Goal: Task Accomplishment & Management: Use online tool/utility

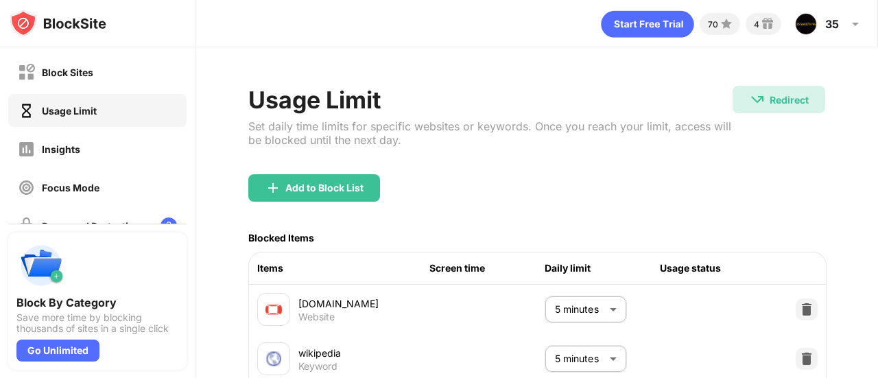
scroll to position [153, 0]
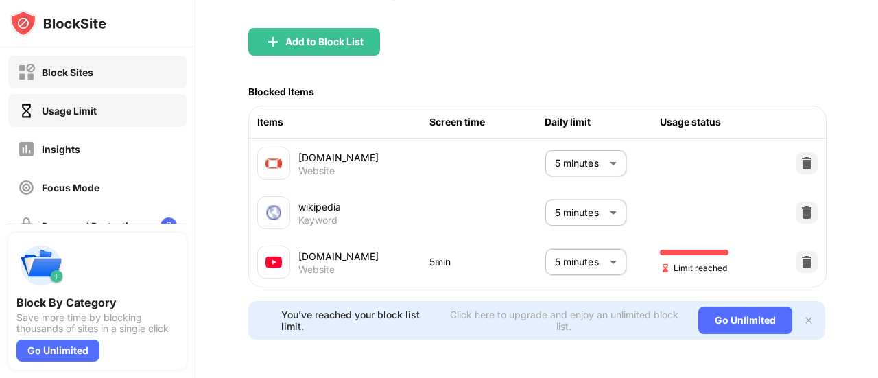
click at [122, 80] on div "Block Sites" at bounding box center [97, 72] width 178 height 33
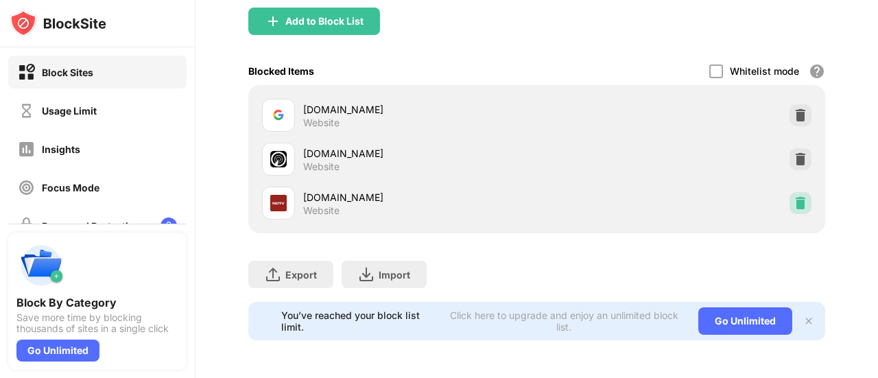
click at [794, 202] on img at bounding box center [801, 203] width 14 height 14
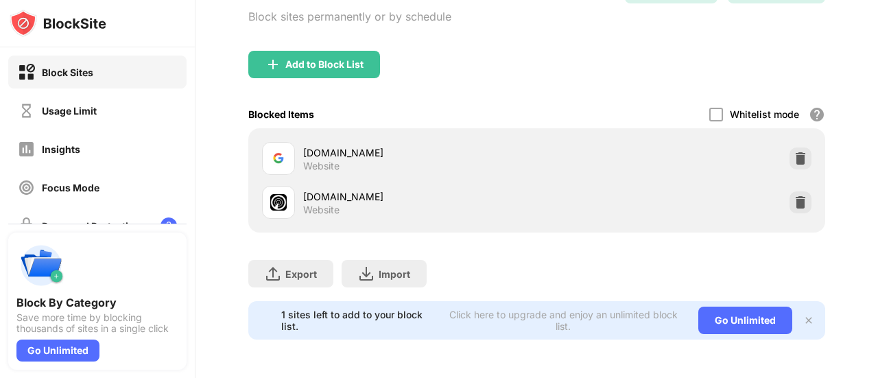
click at [258, 54] on div "Add to Block List" at bounding box center [314, 64] width 132 height 27
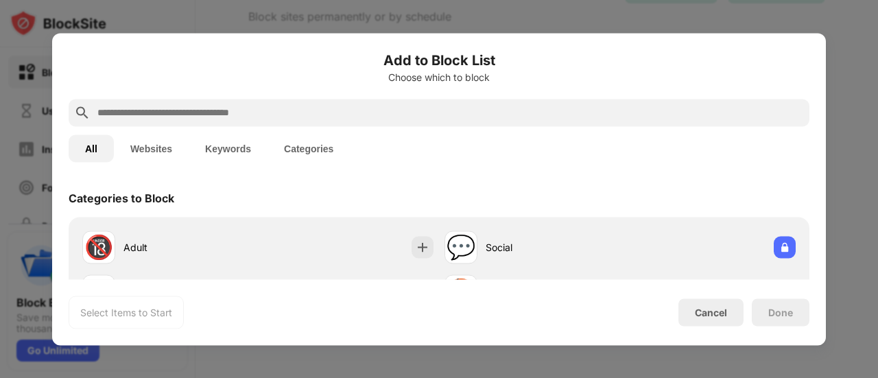
click at [329, 117] on input "text" at bounding box center [450, 112] width 708 height 16
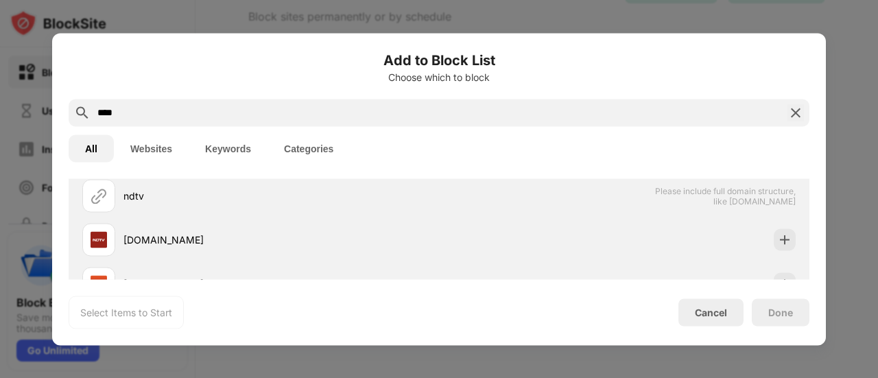
scroll to position [52, 0]
type input "****"
click at [376, 231] on div "[DOMAIN_NAME]" at bounding box center [260, 238] width 357 height 33
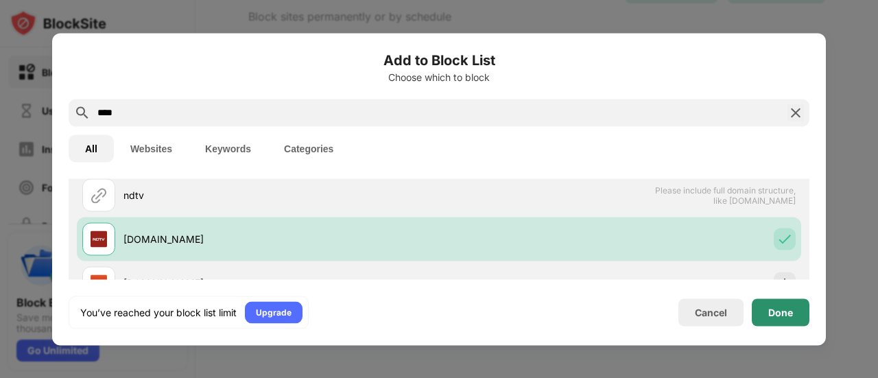
click at [779, 308] on div "Done" at bounding box center [780, 312] width 25 height 11
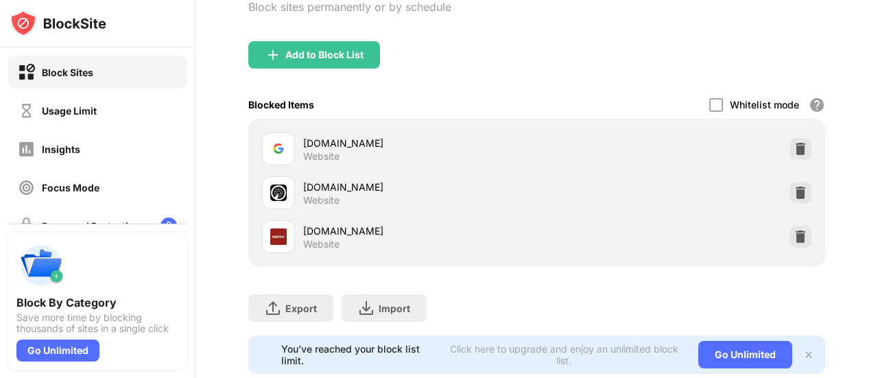
scroll to position [153, 0]
